Goal: Task Accomplishment & Management: Manage account settings

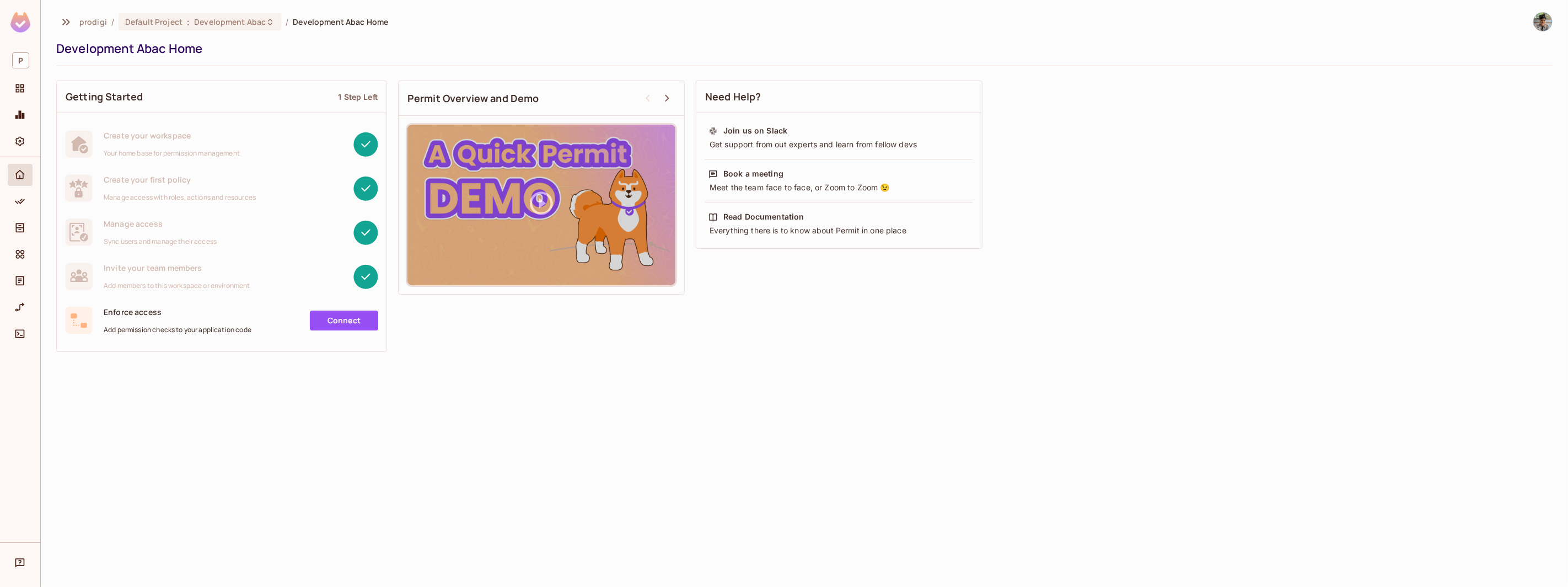
click at [23, 213] on div at bounding box center [20, 203] width 25 height 27
click at [23, 205] on icon "Policy" at bounding box center [20, 202] width 11 height 11
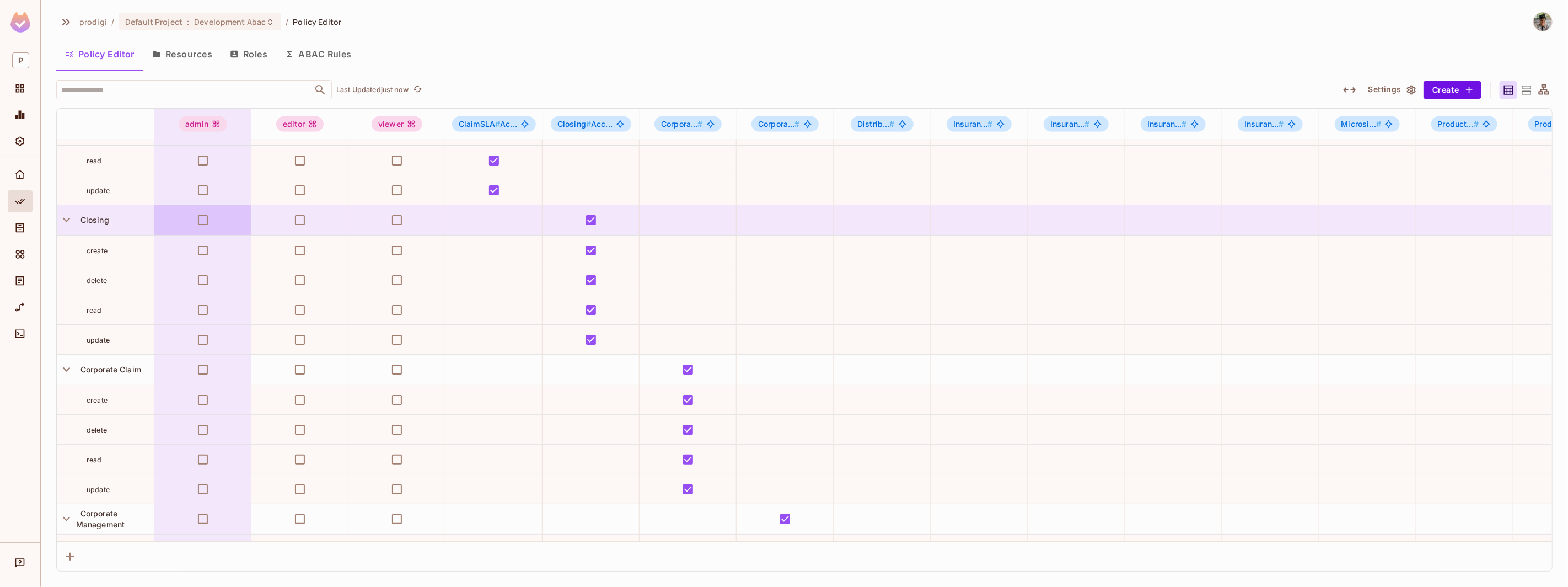
scroll to position [660, 0]
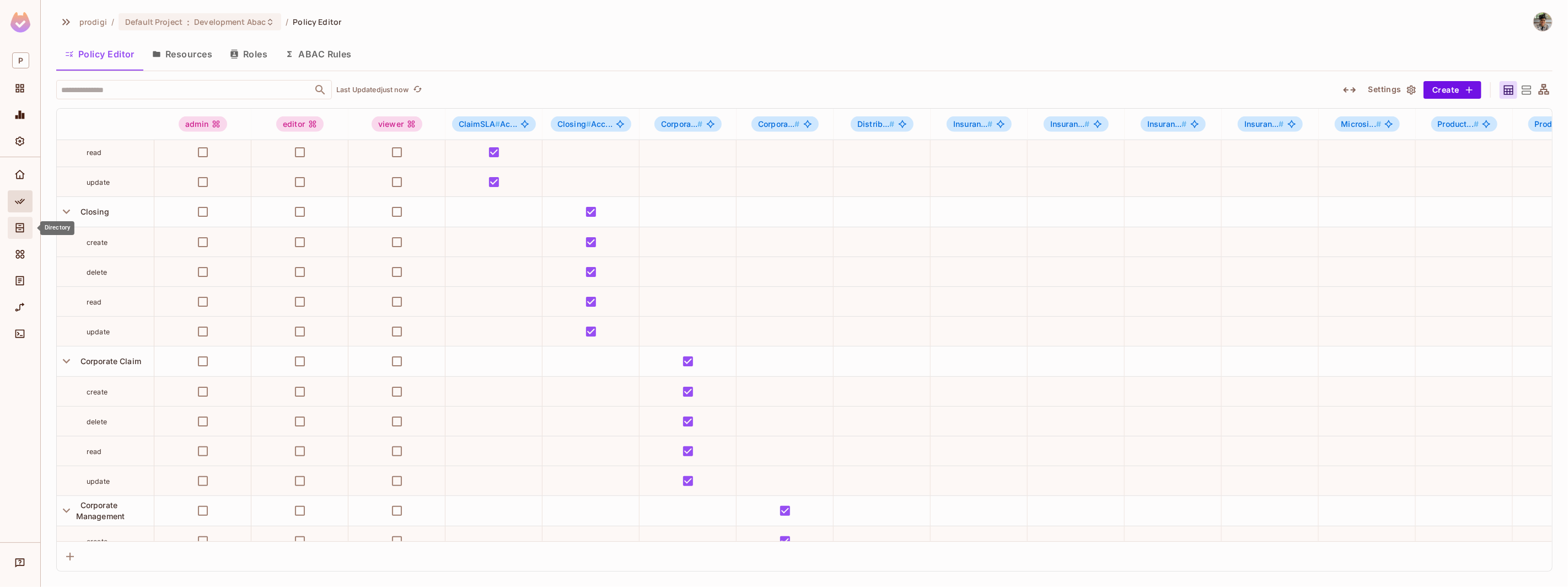
click at [18, 220] on div "Directory" at bounding box center [20, 228] width 25 height 22
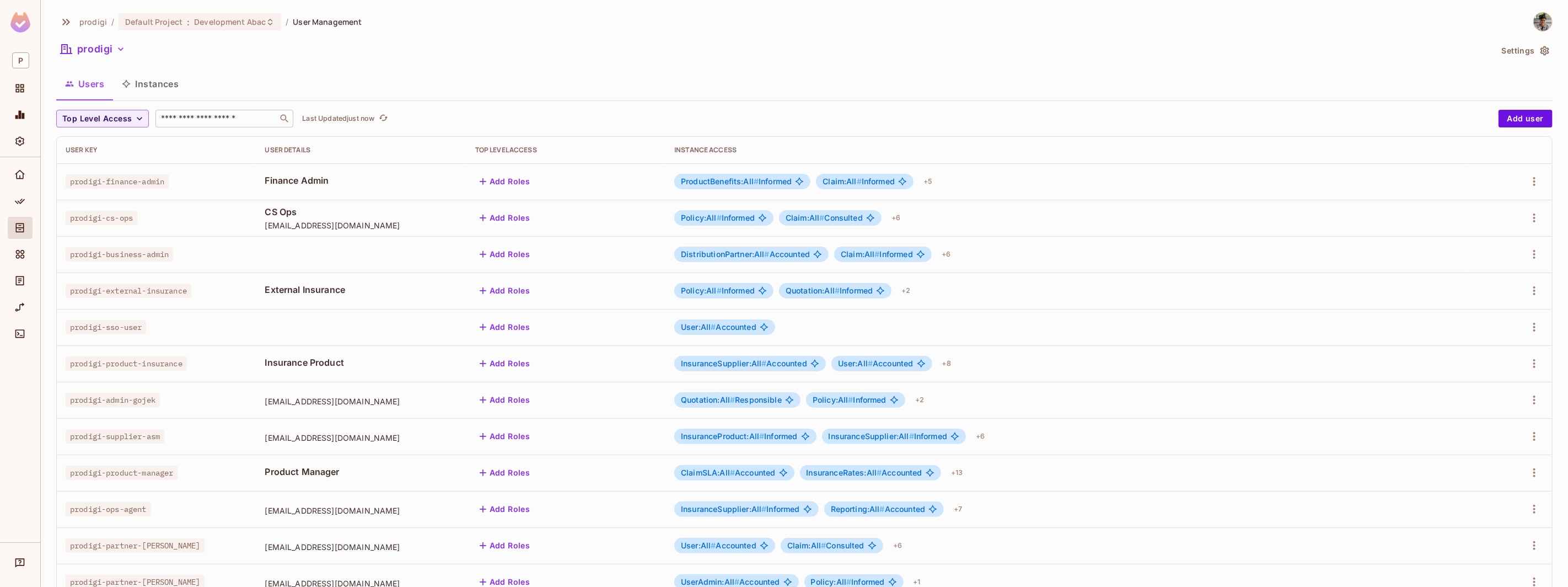
click at [209, 122] on input "text" at bounding box center [216, 119] width 116 height 11
type input "**********"
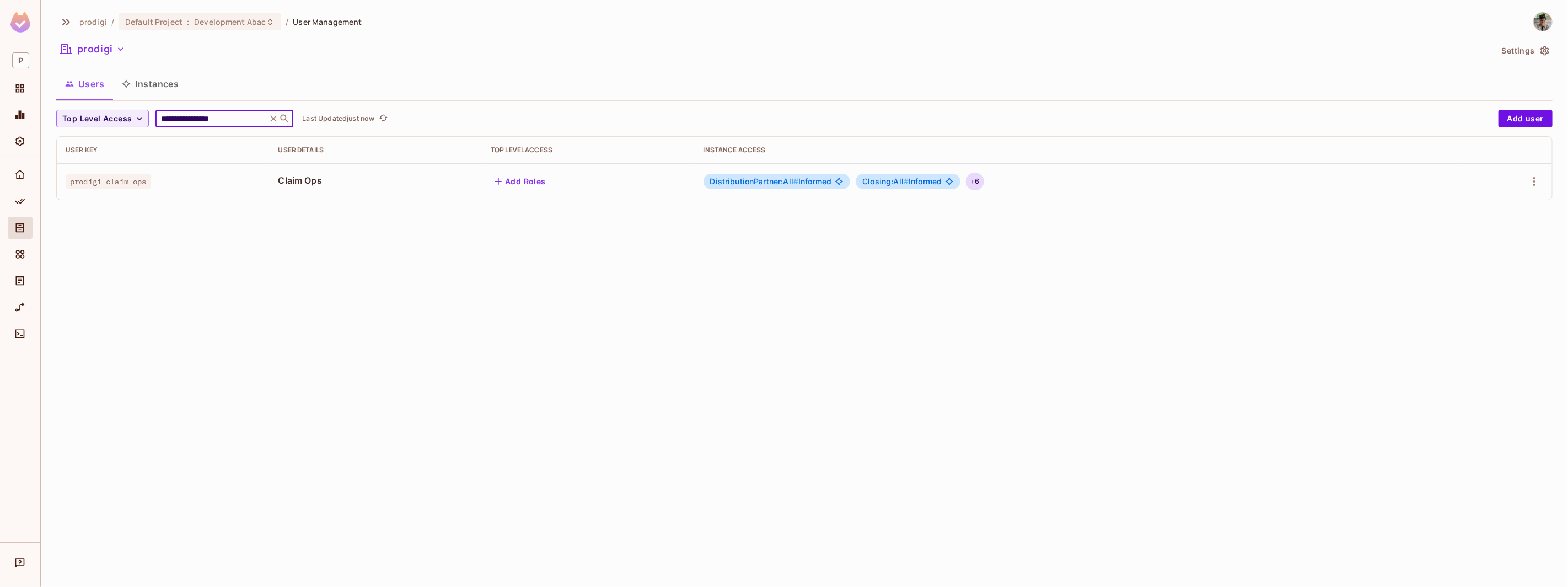
click at [971, 177] on div "+ 6" at bounding box center [975, 181] width 18 height 18
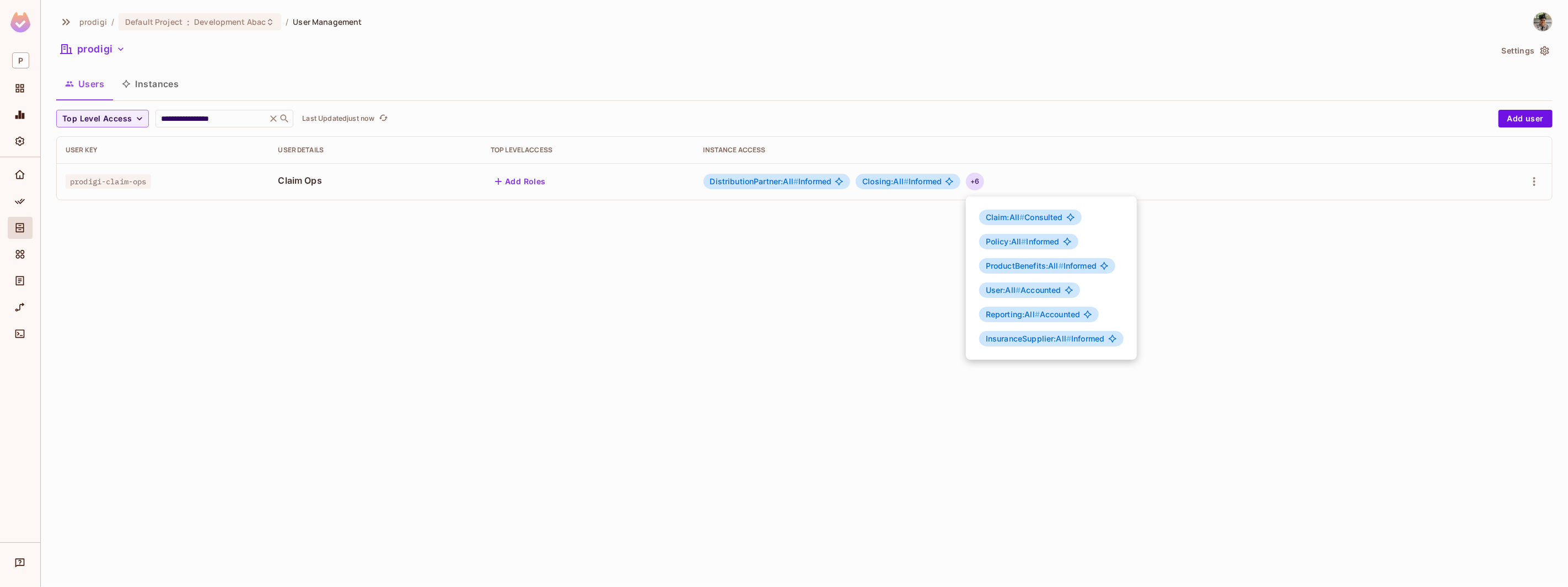
click at [898, 283] on div at bounding box center [784, 293] width 1568 height 587
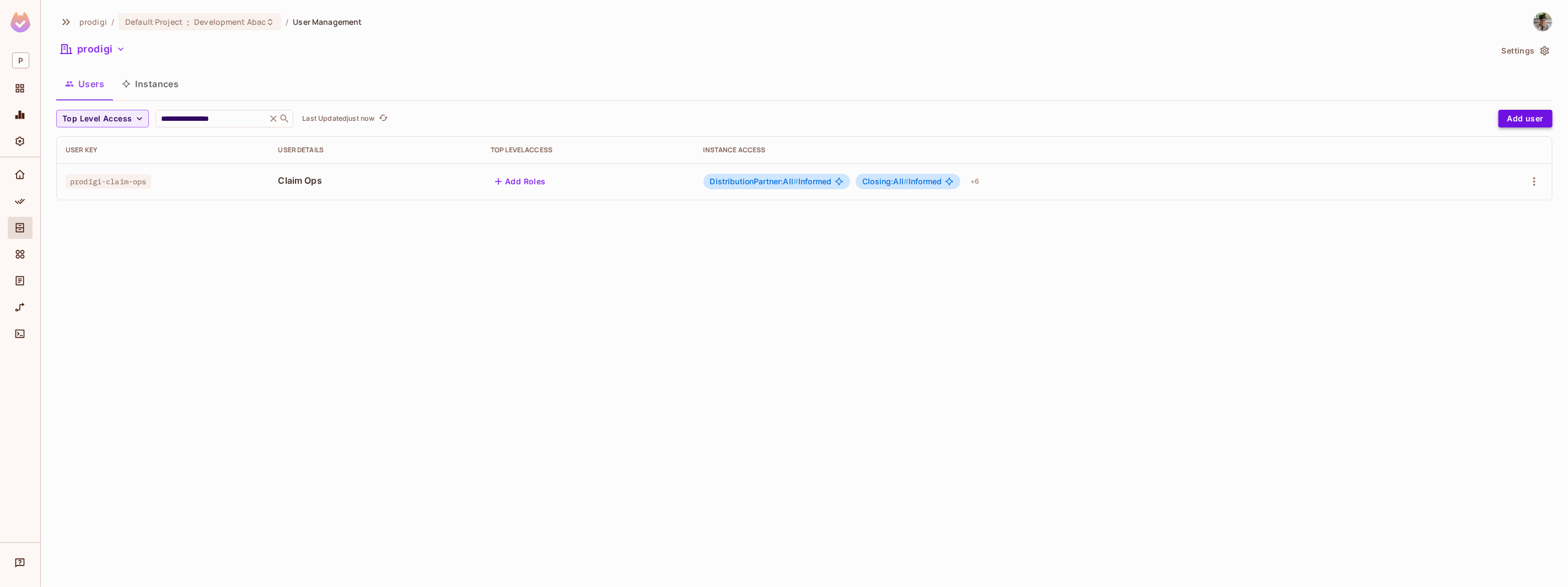
click at [1529, 119] on button "Add user" at bounding box center [1525, 119] width 54 height 18
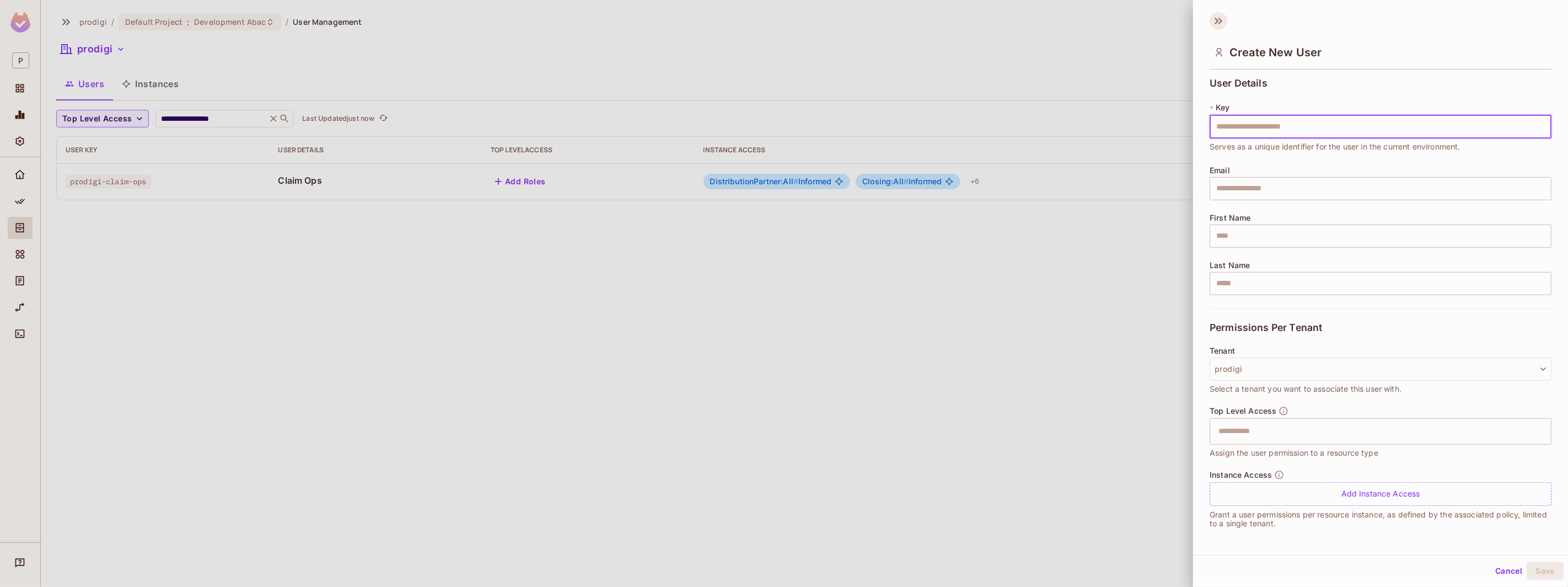
click at [1221, 20] on icon at bounding box center [1220, 21] width 4 height 6
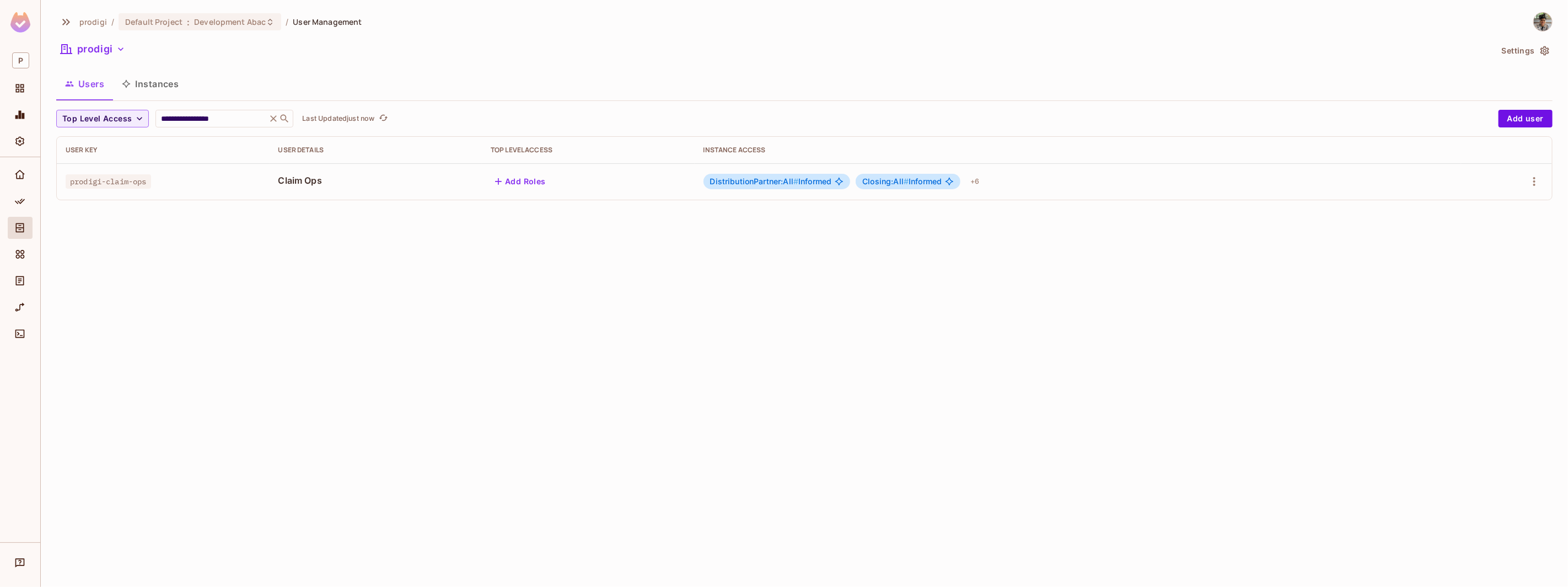
click at [984, 179] on div "DistributionPartner:All # Informed Closing:All # Informed + 6" at bounding box center [1078, 181] width 749 height 18
click at [982, 181] on div "+ 6" at bounding box center [975, 181] width 18 height 18
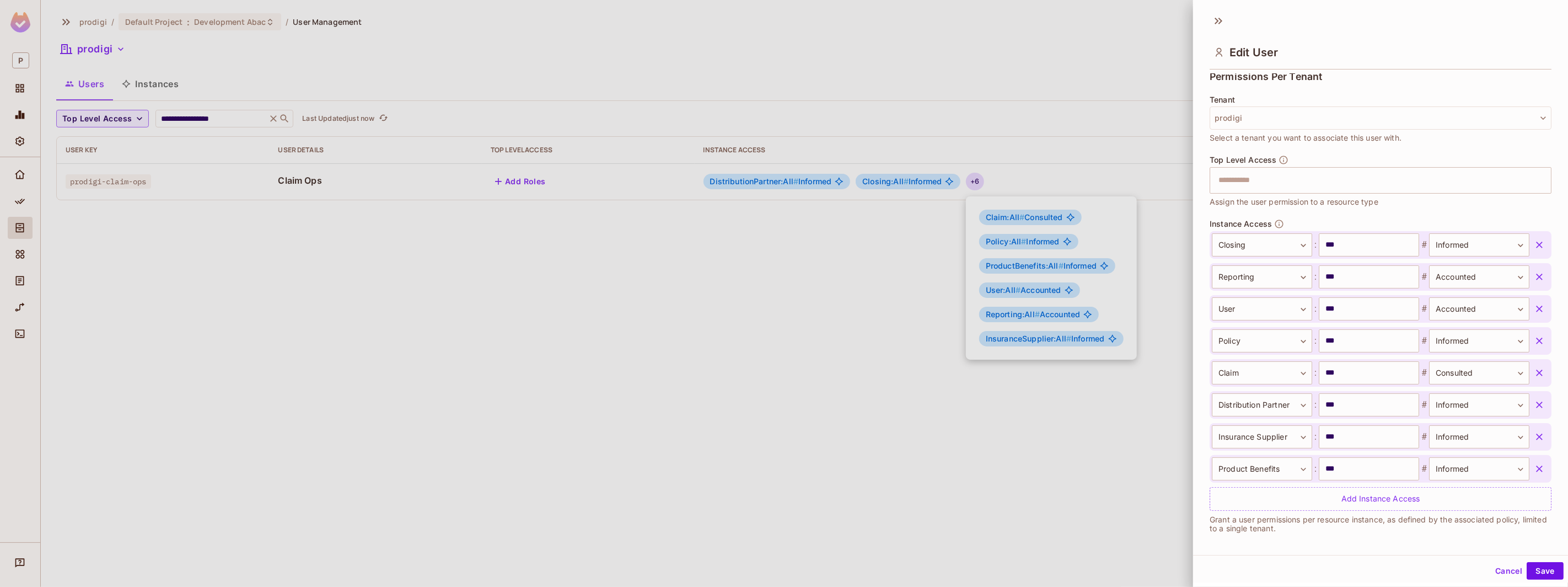
scroll to position [255, 0]
click at [1439, 344] on body "**********" at bounding box center [784, 293] width 1568 height 587
click at [1447, 342] on div at bounding box center [784, 293] width 1568 height 587
click at [1530, 568] on button "Save" at bounding box center [1545, 571] width 37 height 18
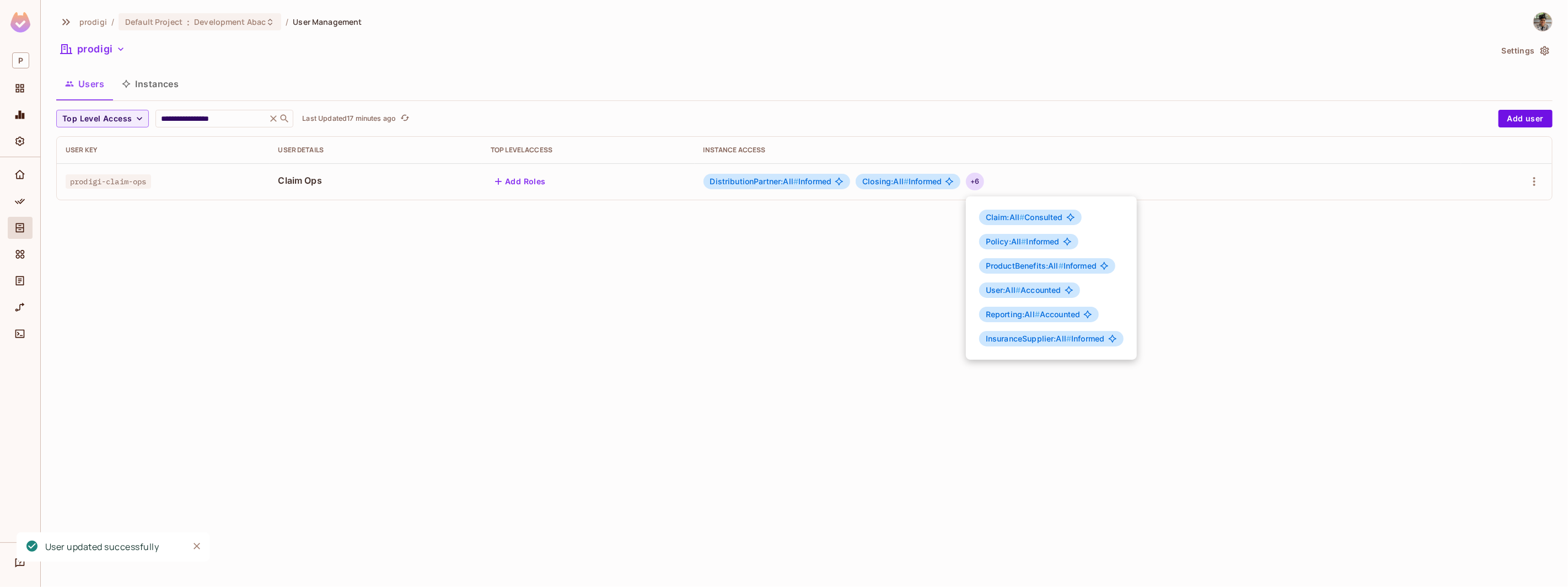
click at [791, 249] on div at bounding box center [784, 293] width 1568 height 587
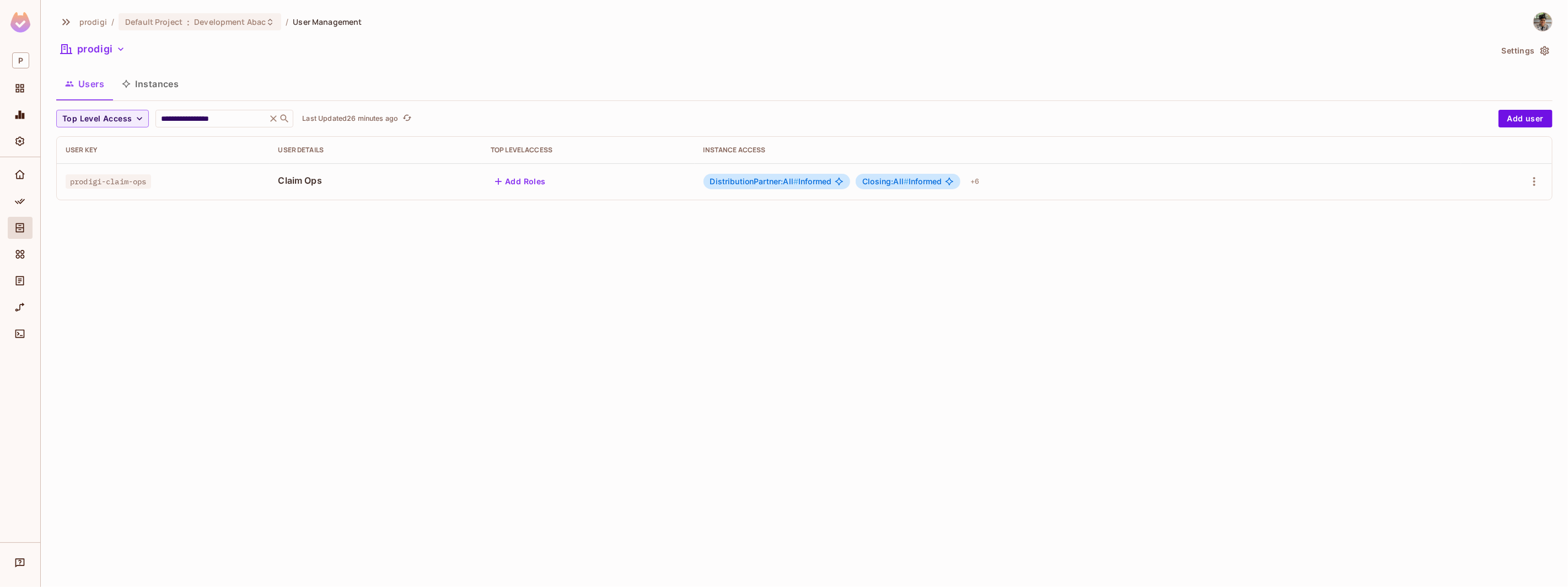
click at [984, 184] on div "DistributionPartner:All # Informed Closing:All # Informed + 6" at bounding box center [1078, 181] width 749 height 18
click at [981, 182] on div "+ 6" at bounding box center [975, 181] width 18 height 18
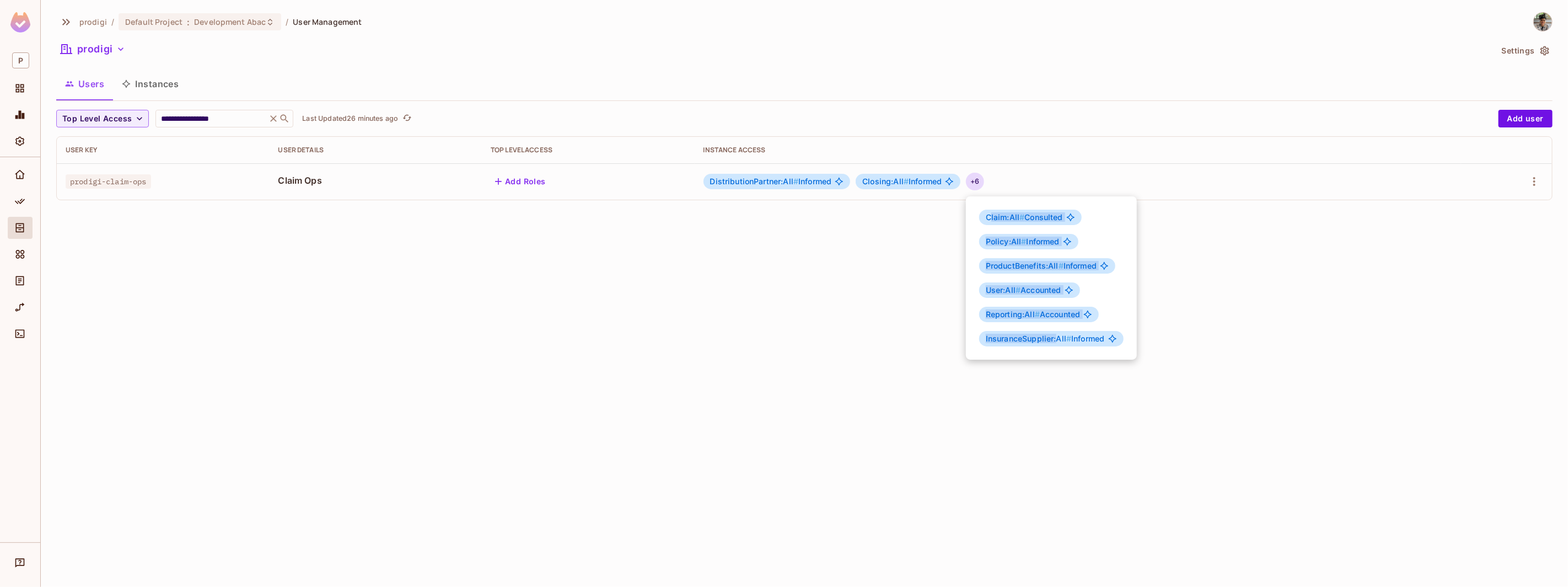
drag, startPoint x: 991, startPoint y: 215, endPoint x: 1057, endPoint y: 338, distance: 139.6
click at [1057, 338] on div "Claim:All # Consulted Policy:All # Informed ProductBenefits:All # Informed User…" at bounding box center [1051, 279] width 171 height 164
click at [1057, 338] on span "InsuranceSupplier:All #" at bounding box center [1028, 338] width 86 height 10
click at [1224, 252] on div at bounding box center [784, 293] width 1568 height 587
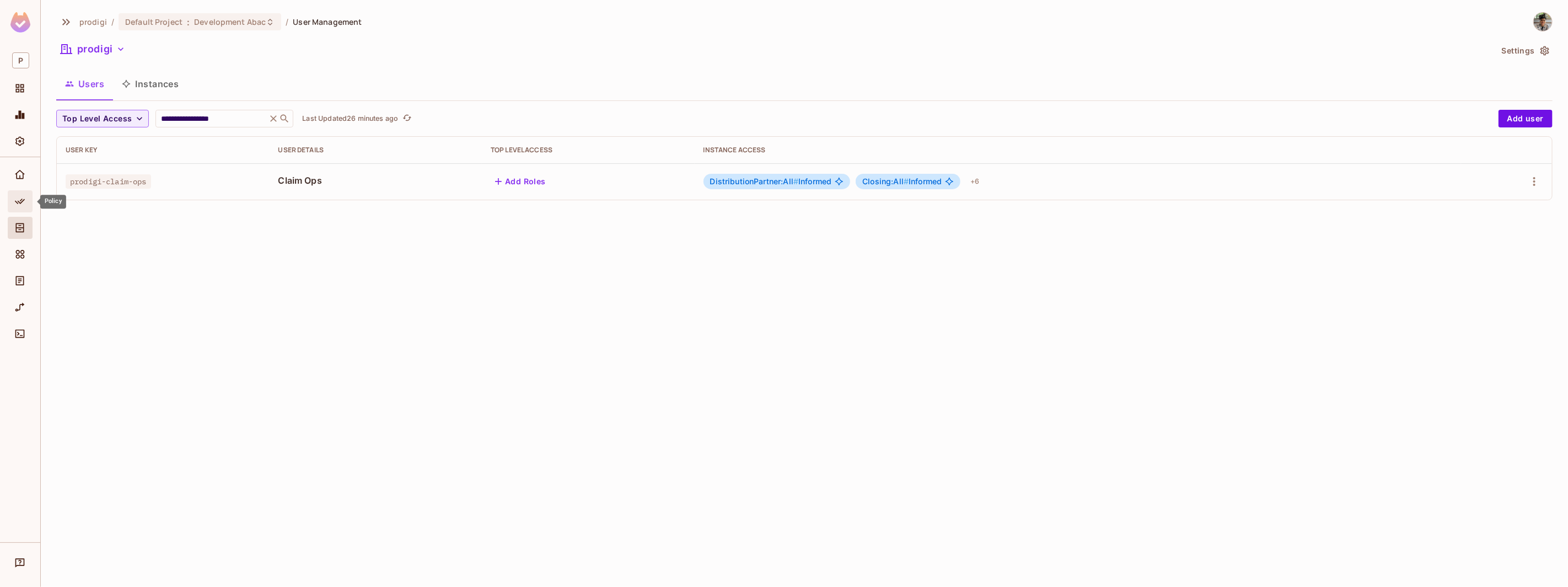
click at [15, 204] on icon "Policy" at bounding box center [20, 202] width 11 height 11
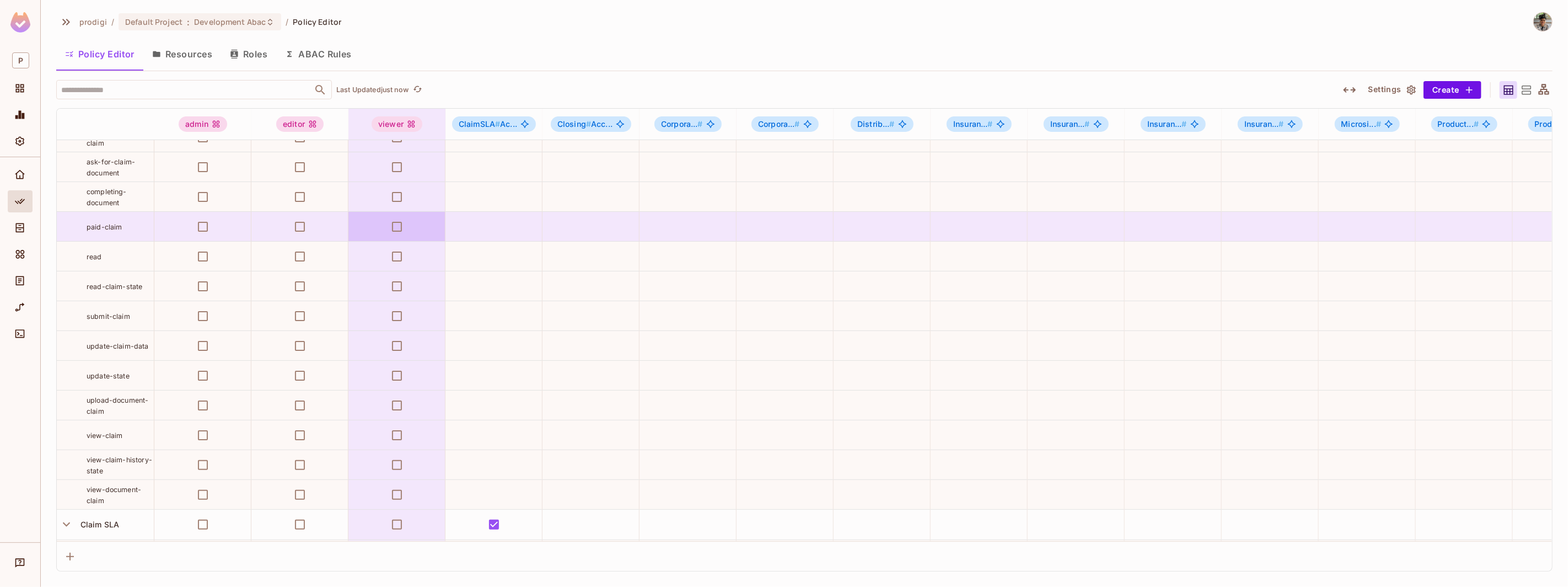
scroll to position [194, 0]
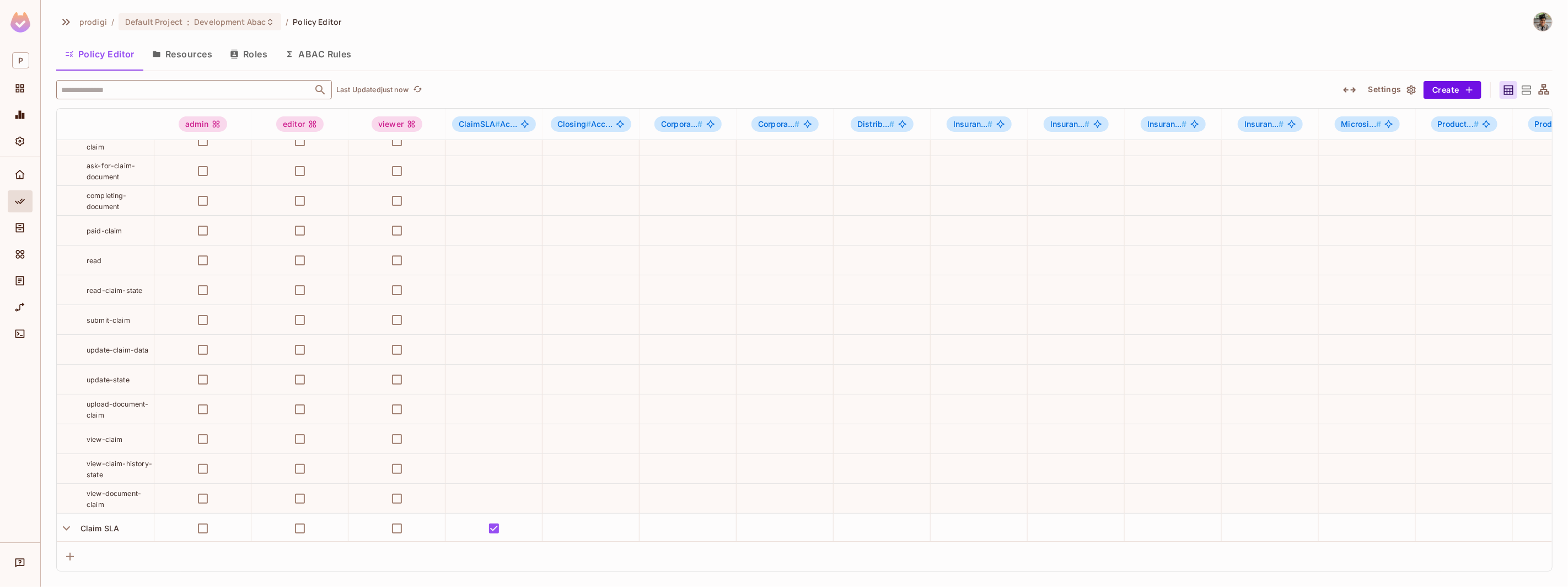
click at [212, 85] on input "text" at bounding box center [184, 90] width 252 height 19
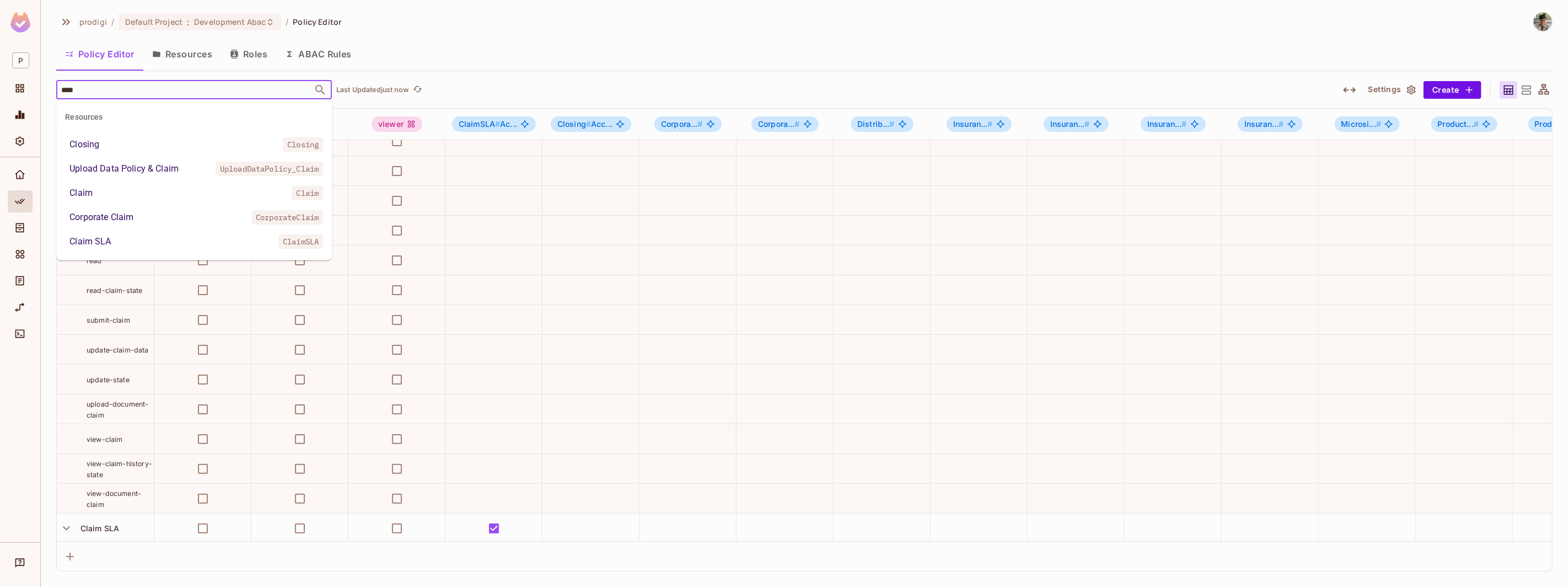
type input "*****"
click at [171, 162] on li "Claim Claim" at bounding box center [194, 168] width 276 height 20
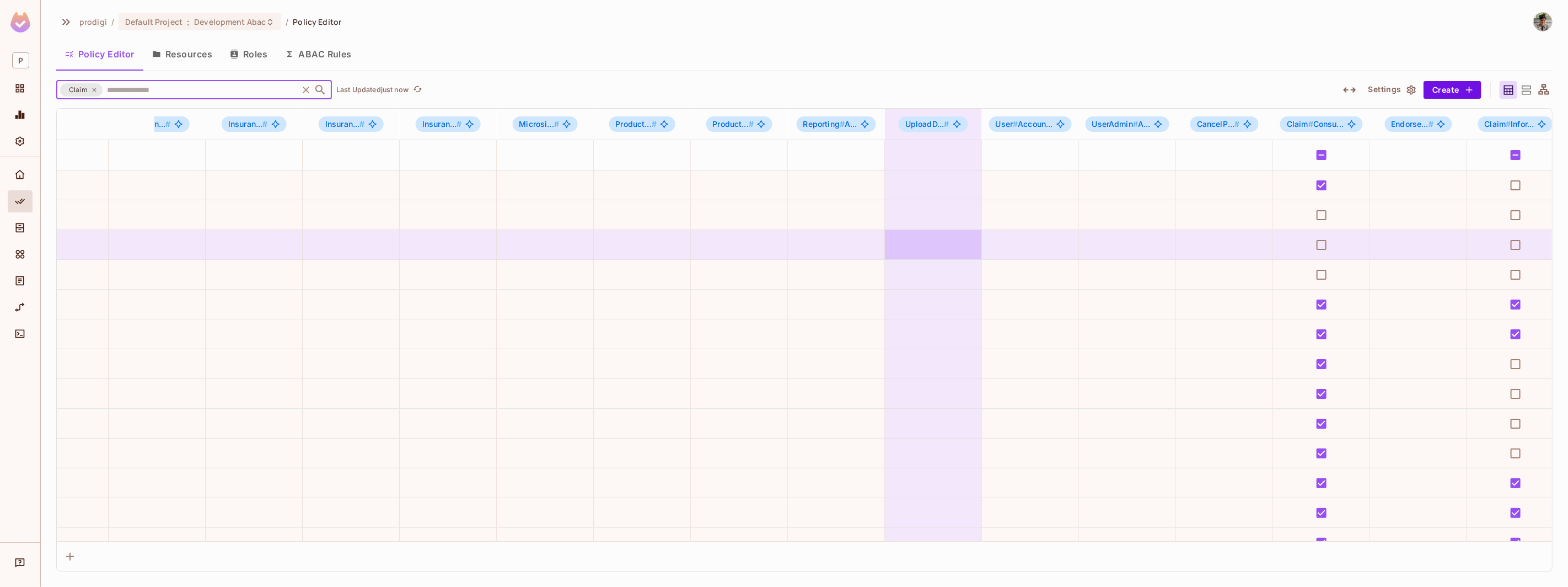
scroll to position [0, 870]
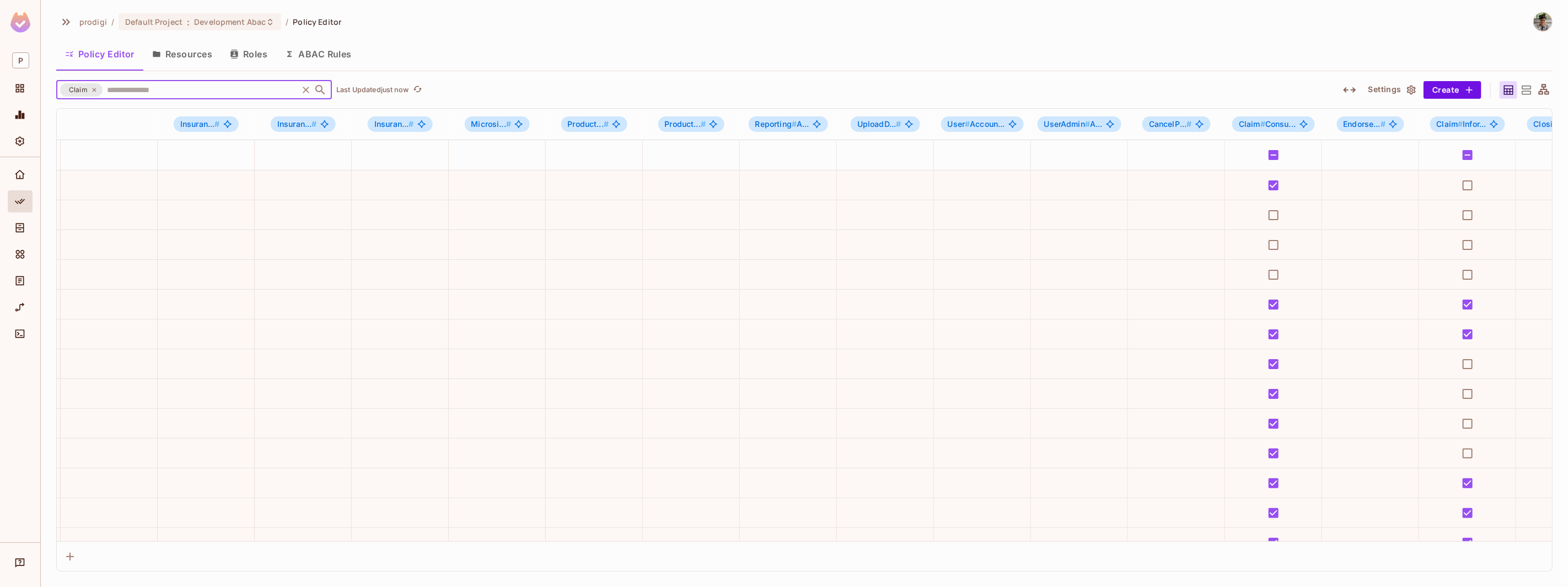
click at [248, 54] on button "Roles" at bounding box center [248, 54] width 55 height 28
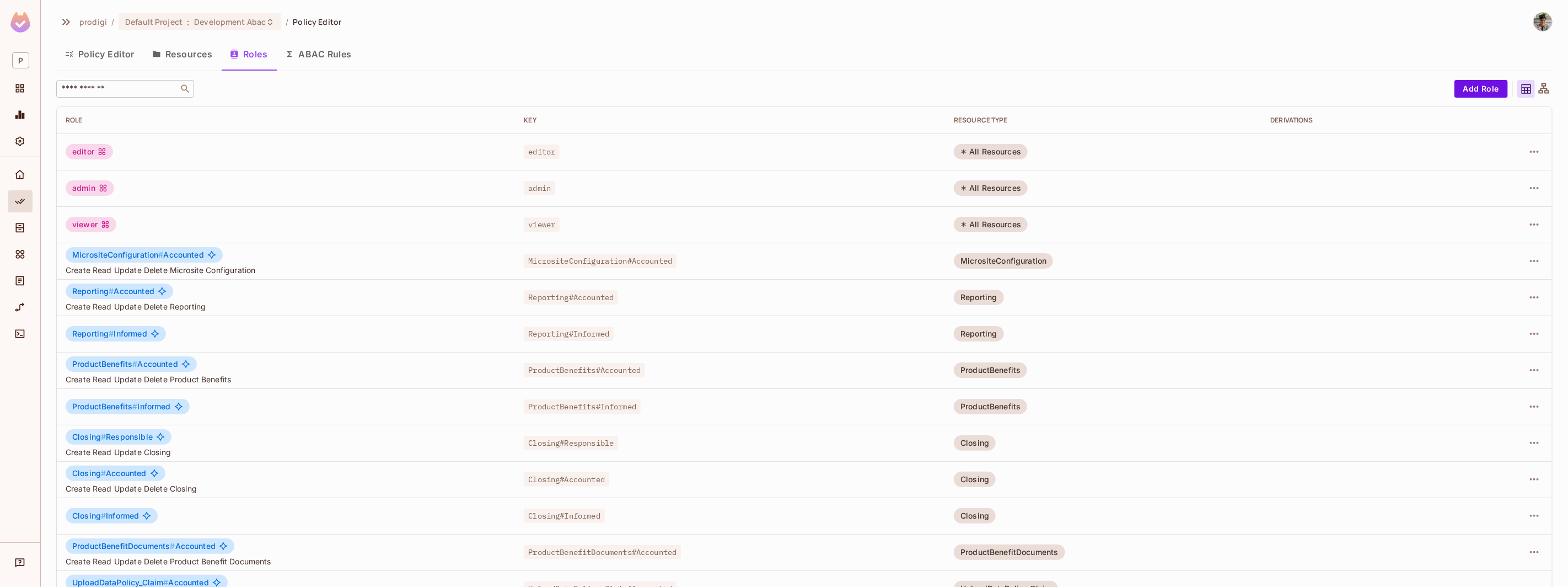
click at [139, 88] on input "text" at bounding box center [117, 89] width 116 height 11
type input "*****"
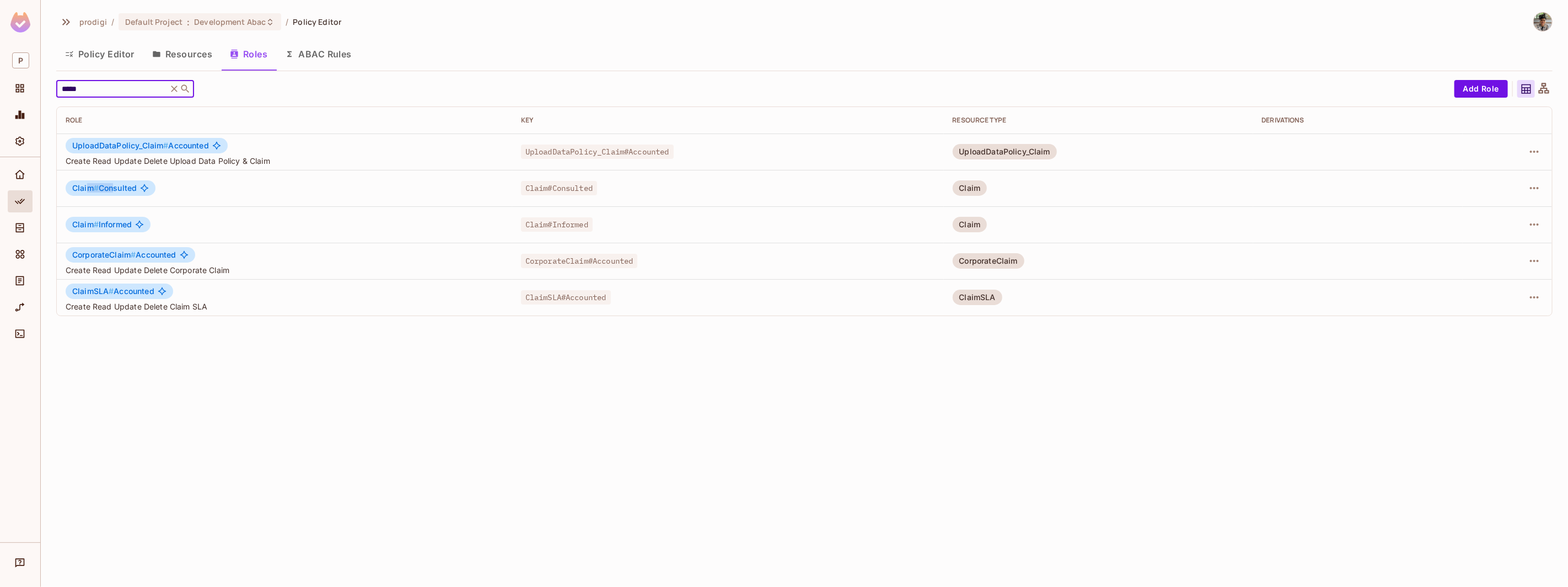
drag, startPoint x: 87, startPoint y: 184, endPoint x: 115, endPoint y: 185, distance: 28.0
click at [115, 185] on span "Claim # Consulted" at bounding box center [104, 188] width 65 height 9
click at [1525, 185] on div at bounding box center [1507, 188] width 72 height 18
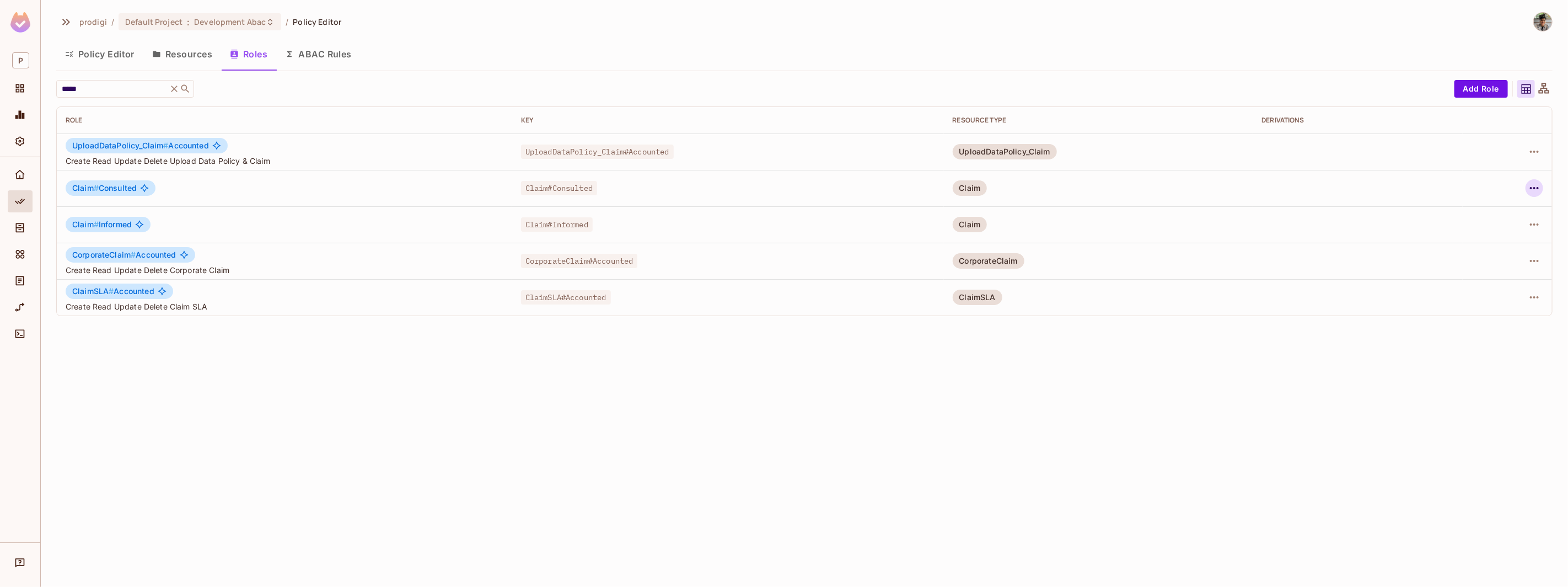
click at [1528, 188] on icon "button" at bounding box center [1534, 188] width 13 height 13
click at [1489, 233] on div "Edit Attributes" at bounding box center [1495, 238] width 54 height 11
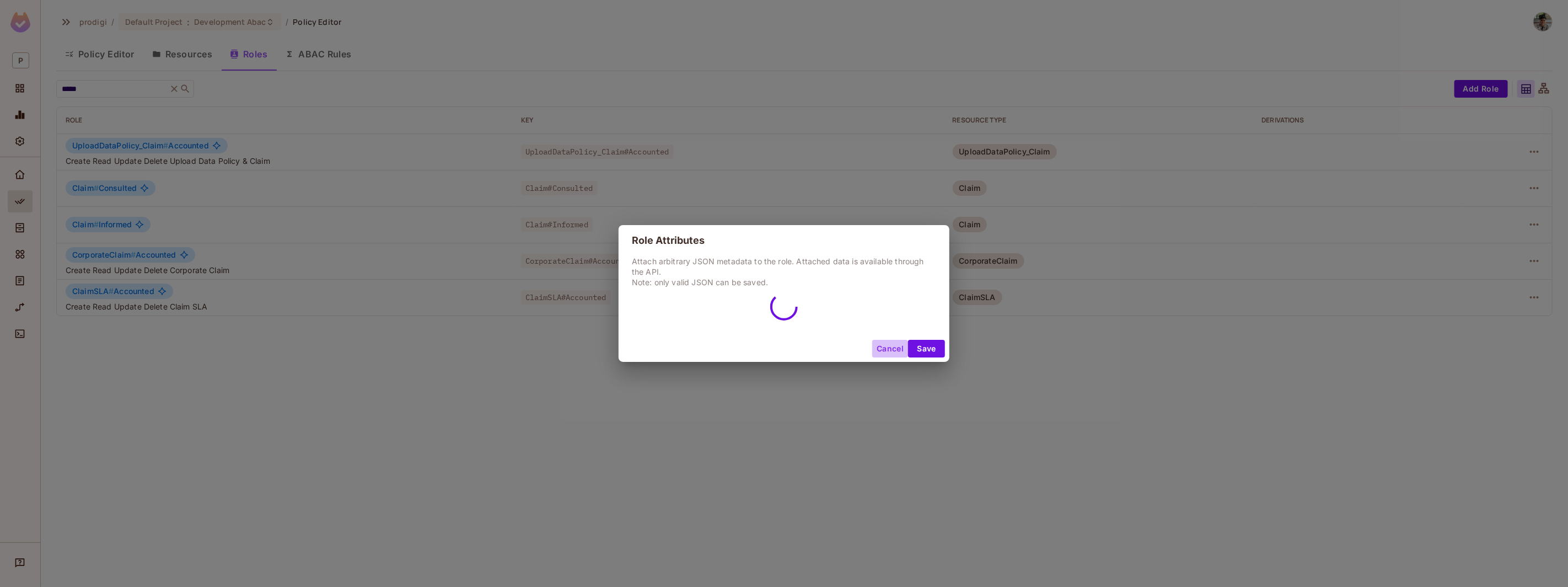
click at [888, 349] on button "Cancel" at bounding box center [890, 349] width 36 height 18
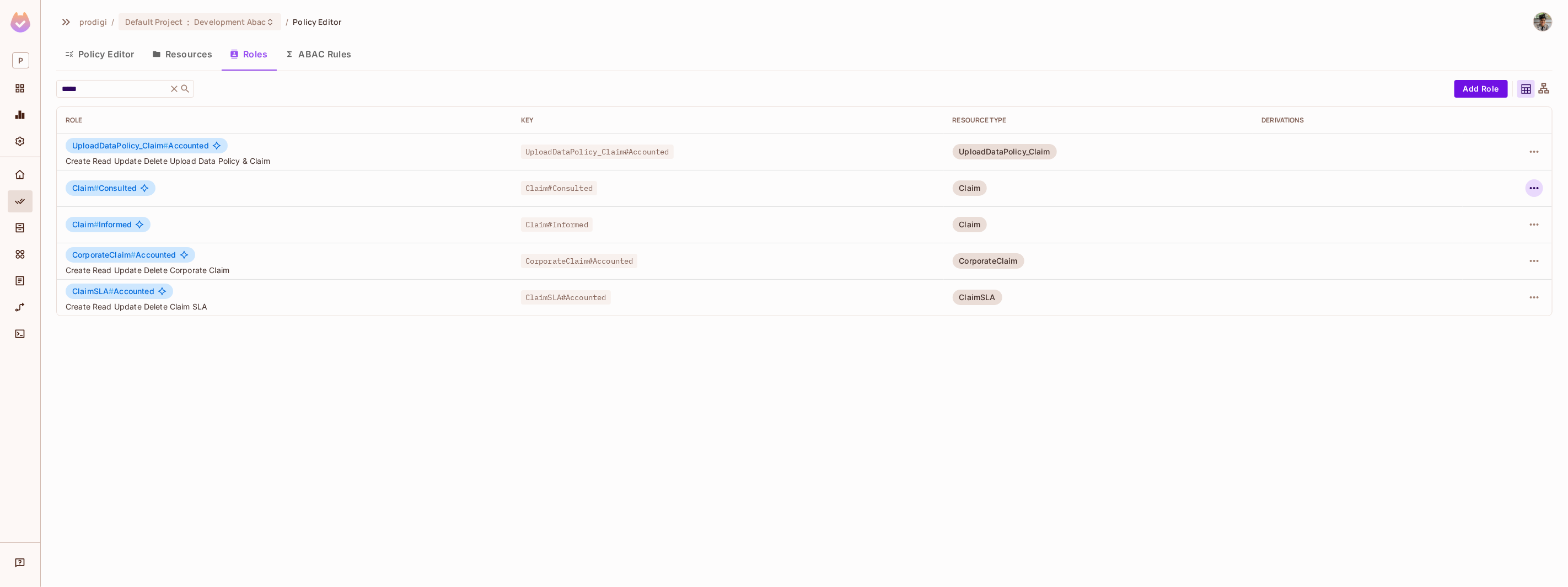
click at [1528, 188] on button "button" at bounding box center [1534, 188] width 18 height 18
click at [1507, 208] on li "Edit Role" at bounding box center [1486, 214] width 98 height 24
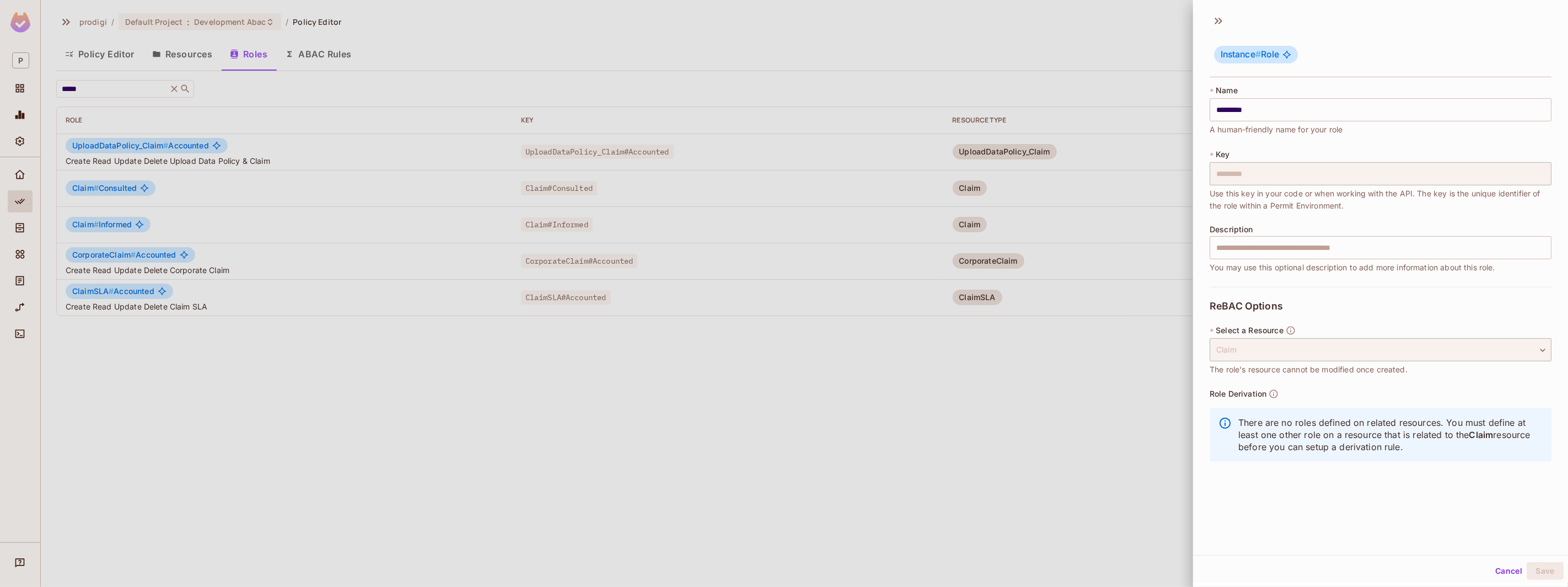
scroll to position [2, 0]
click at [1341, 257] on div "Description ​ You may use this optional description to add more information abo…" at bounding box center [1380, 248] width 341 height 49
click at [1491, 574] on button "Cancel" at bounding box center [1509, 569] width 36 height 18
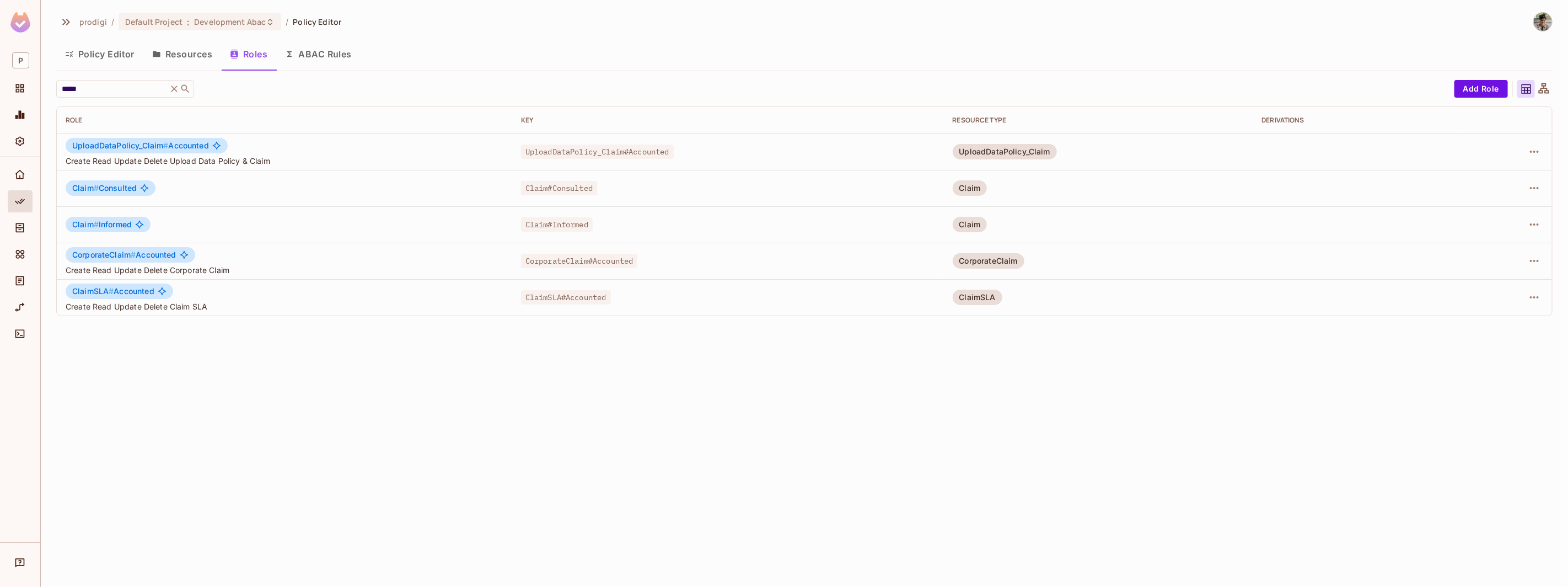
click at [196, 54] on button "Resources" at bounding box center [182, 54] width 78 height 28
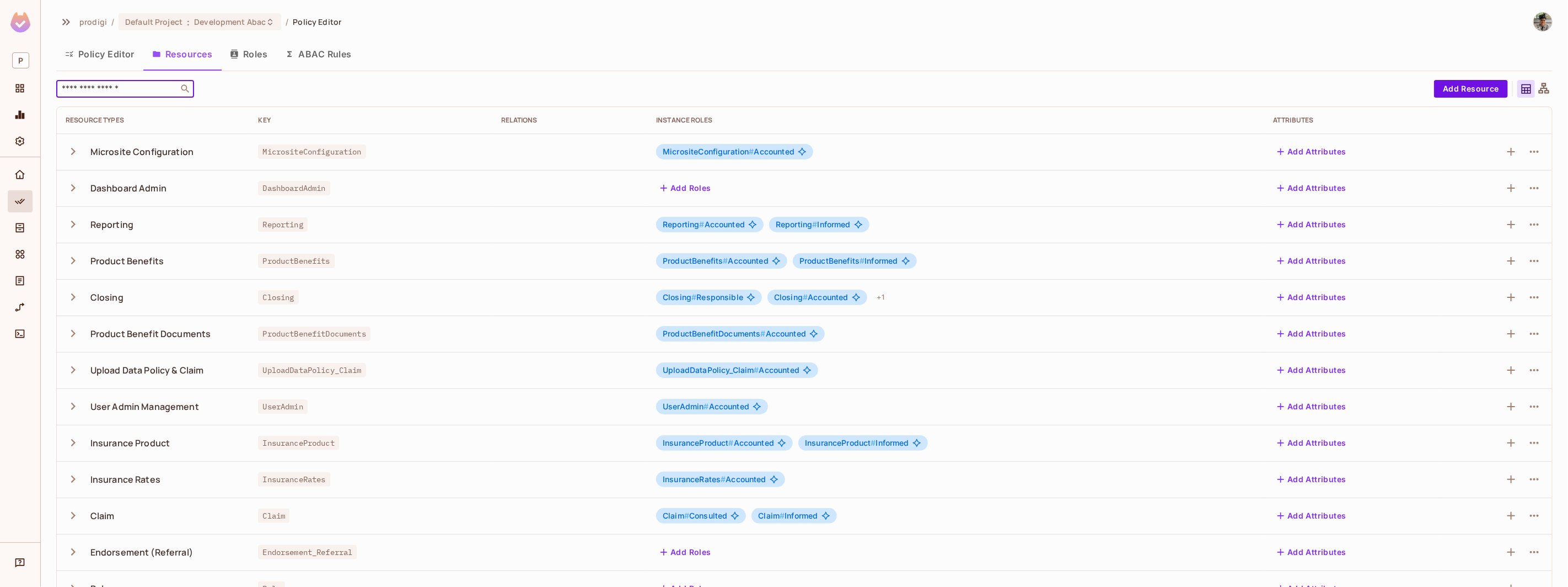
click at [148, 89] on input "text" at bounding box center [117, 89] width 116 height 11
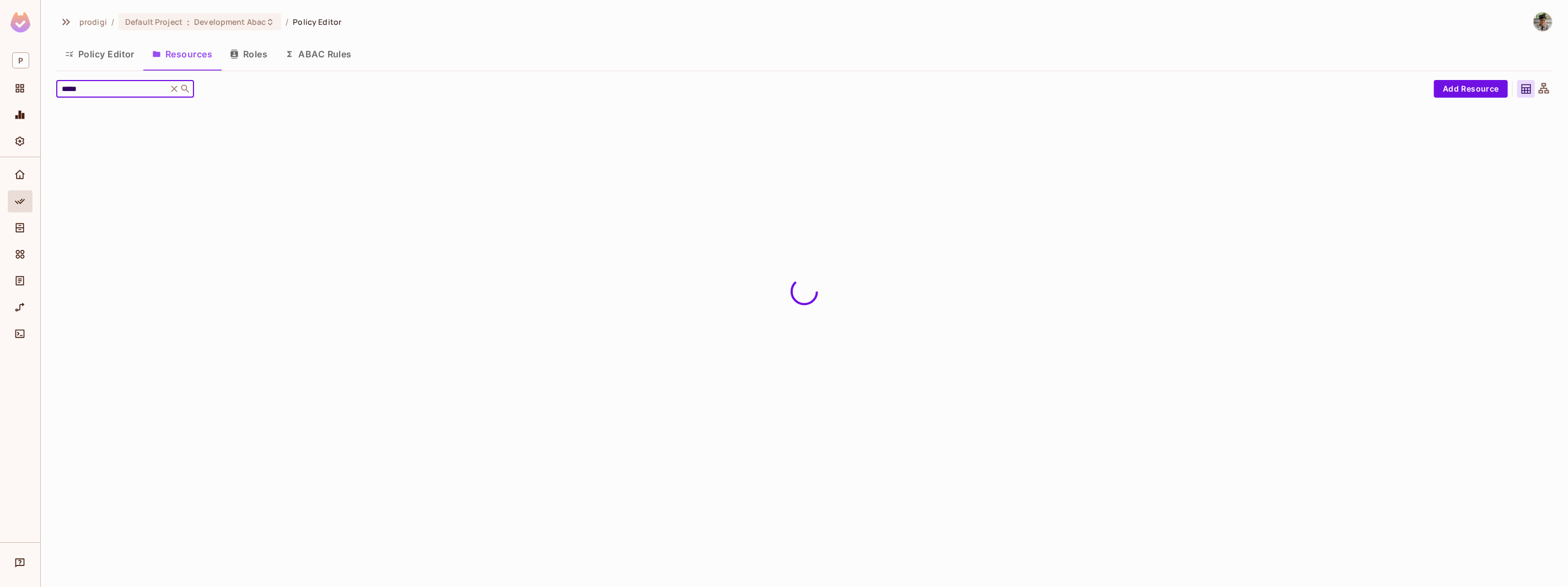
type input "*****"
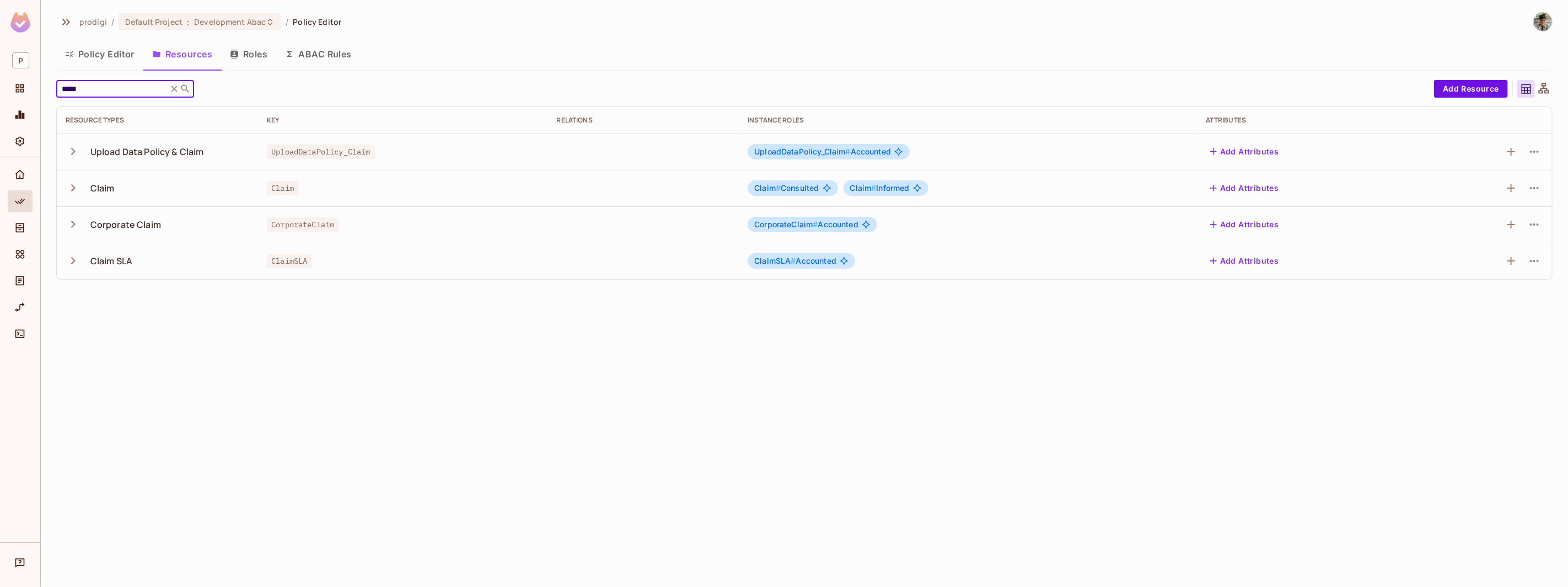
click at [70, 189] on icon "button" at bounding box center [73, 188] width 15 height 15
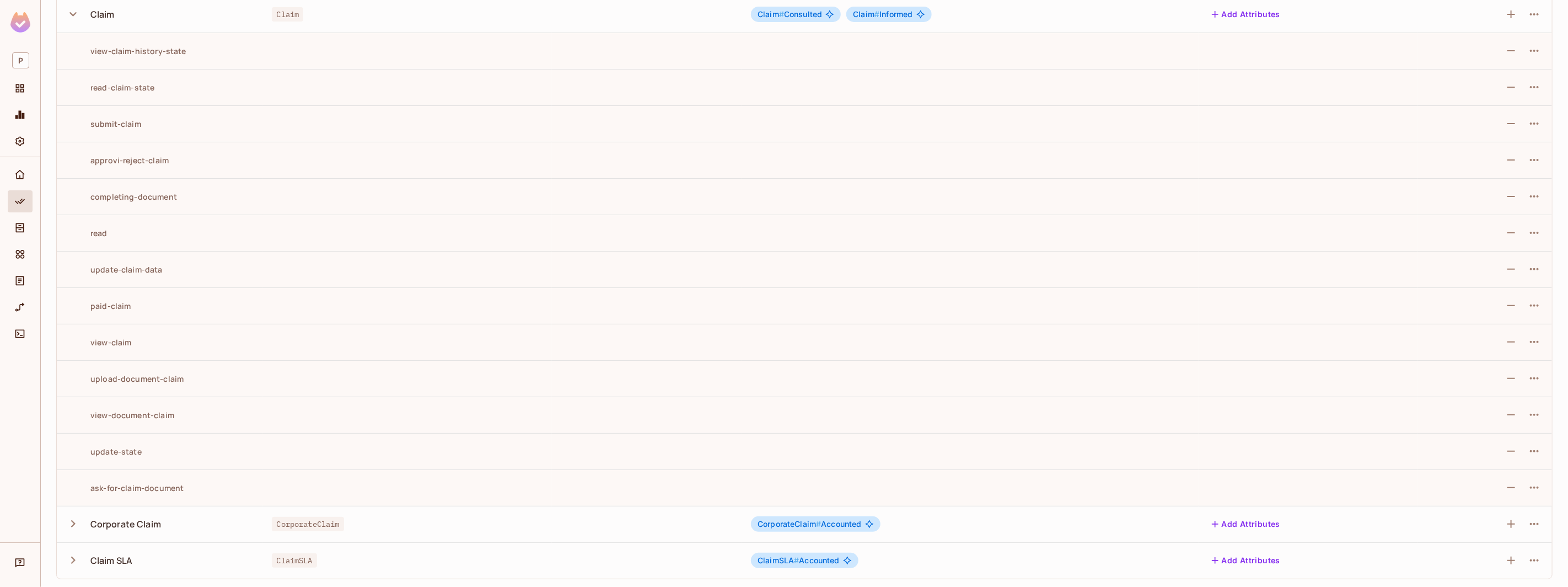
scroll to position [174, 0]
click at [132, 448] on div "update-state" at bounding box center [104, 451] width 76 height 11
copy div "update-state"
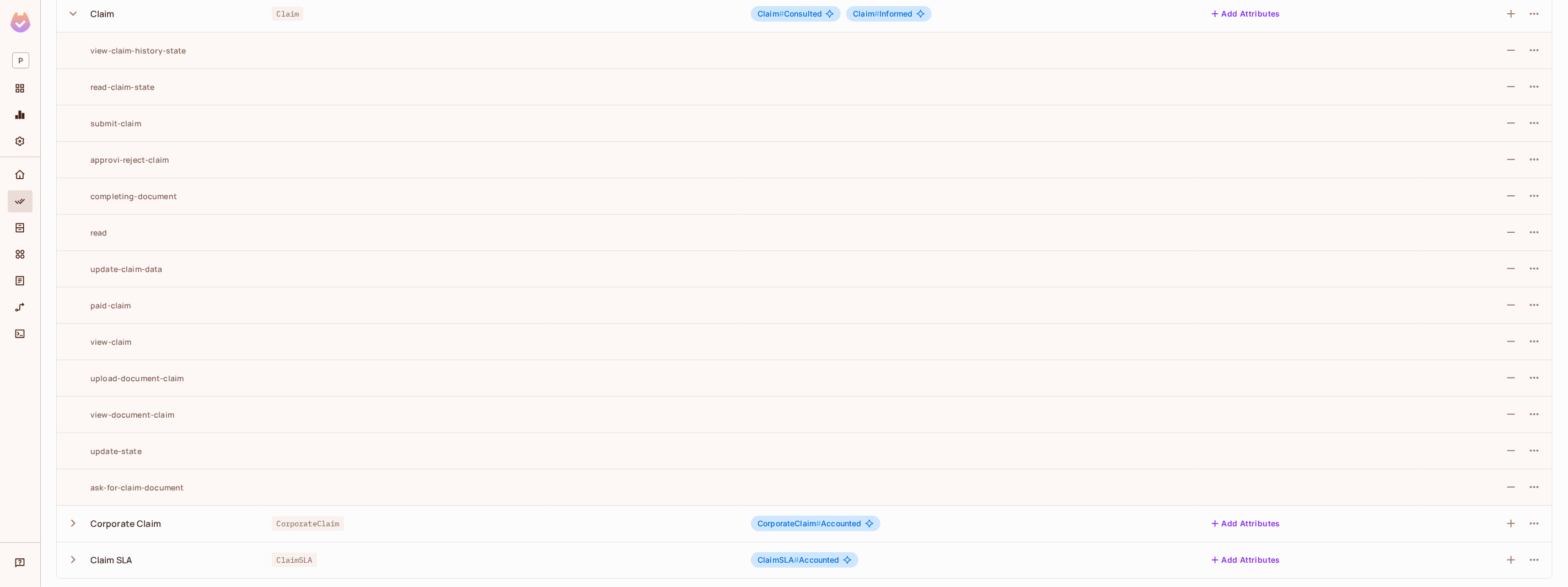
drag, startPoint x: 161, startPoint y: 336, endPoint x: 278, endPoint y: 358, distance: 119.1
click at [191, 342] on div "view-claim" at bounding box center [159, 342] width 189 height 11
click at [278, 358] on td at bounding box center [407, 341] width 288 height 36
